Goal: Navigation & Orientation: Find specific page/section

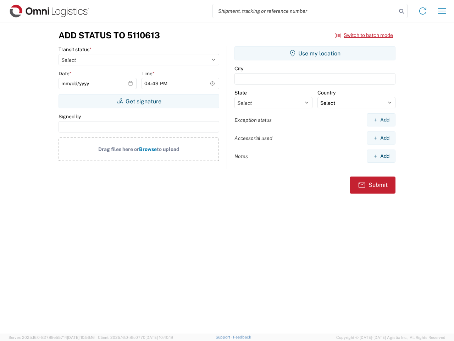
click at [305, 11] on input "search" at bounding box center [305, 10] width 184 height 13
click at [402, 11] on icon at bounding box center [402, 11] width 10 height 10
click at [423, 11] on icon at bounding box center [422, 10] width 11 height 11
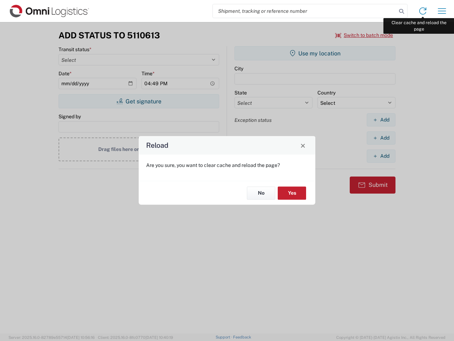
click at [442, 11] on div "Reload Are you sure, you want to clear cache and reload the page? No Yes" at bounding box center [227, 170] width 454 height 341
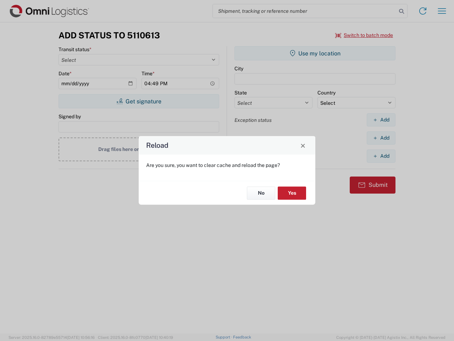
click at [364, 35] on div "Reload Are you sure, you want to clear cache and reload the page? No Yes" at bounding box center [227, 170] width 454 height 341
click at [139, 101] on div "Reload Are you sure, you want to clear cache and reload the page? No Yes" at bounding box center [227, 170] width 454 height 341
click at [315, 53] on div "Reload Are you sure, you want to clear cache and reload the page? No Yes" at bounding box center [227, 170] width 454 height 341
click at [381, 120] on div "Reload Are you sure, you want to clear cache and reload the page? No Yes" at bounding box center [227, 170] width 454 height 341
click at [381, 138] on div "Reload Are you sure, you want to clear cache and reload the page? No Yes" at bounding box center [227, 170] width 454 height 341
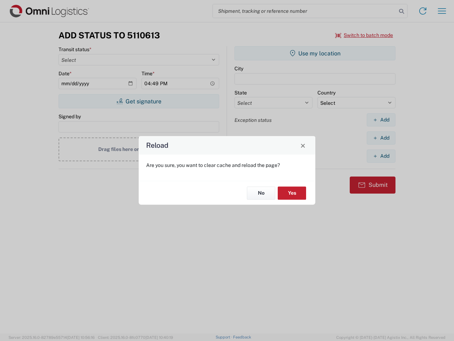
click at [381, 156] on div "Reload Are you sure, you want to clear cache and reload the page? No Yes" at bounding box center [227, 170] width 454 height 341
